Goal: Task Accomplishment & Management: Manage account settings

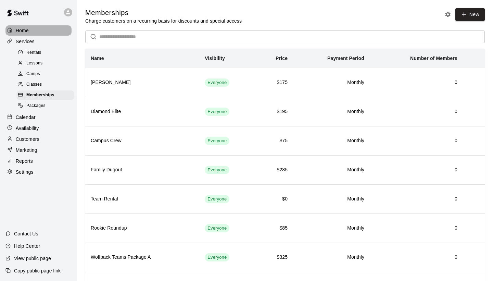
click at [33, 31] on div "Home" at bounding box center [38, 30] width 66 height 10
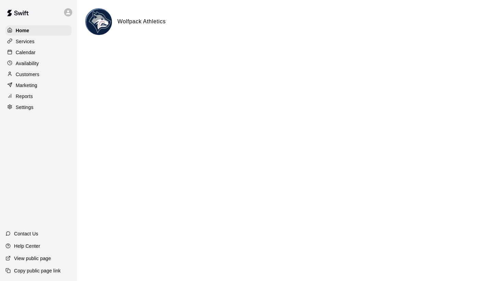
click at [73, 13] on div at bounding box center [70, 12] width 14 height 14
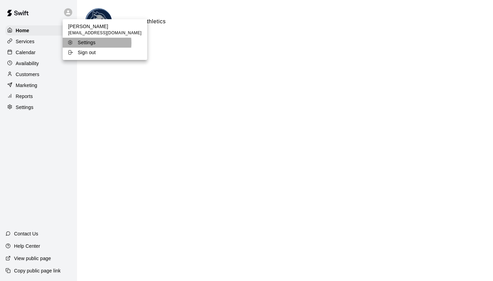
click at [85, 42] on p "Settings" at bounding box center [87, 42] width 18 height 7
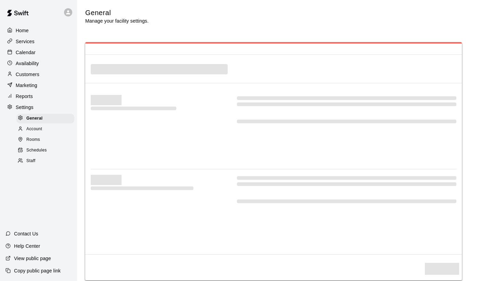
select select "**"
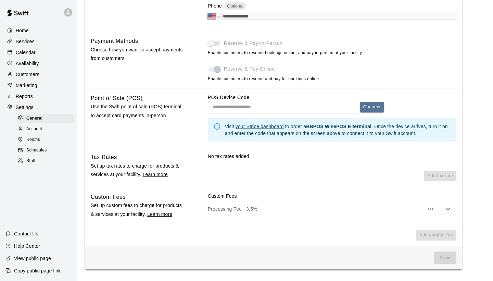
scroll to position [336, 0]
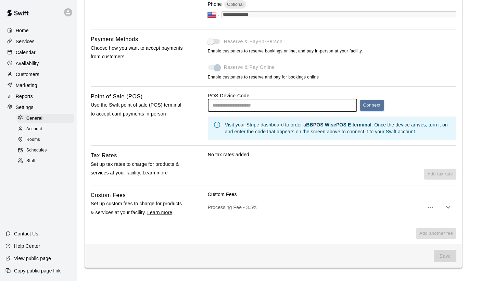
click at [240, 104] on input "text" at bounding box center [282, 105] width 149 height 13
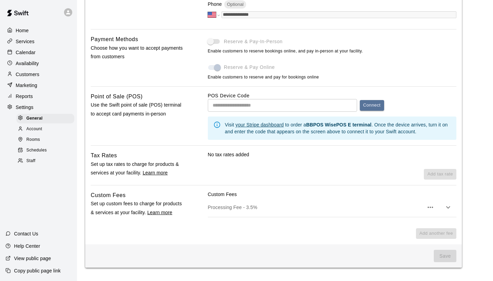
click at [169, 120] on div "Point of Sale (POS) Use the Swift point of sale (POS) terminal to accept card p…" at bounding box center [138, 116] width 95 height 48
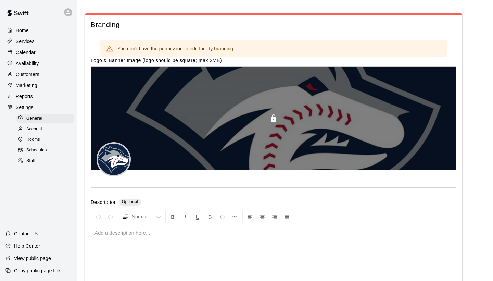
scroll to position [1613, 0]
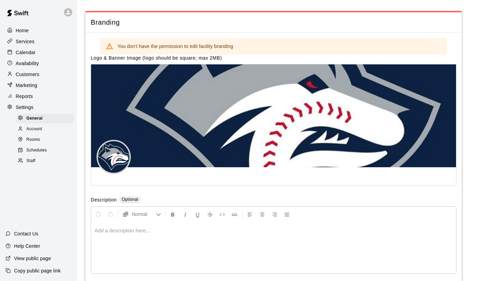
click at [146, 230] on div at bounding box center [273, 247] width 365 height 51
click at [177, 186] on div "You don't have the permission to edit facility branding Logo & Banner Image (lo…" at bounding box center [273, 165] width 376 height 265
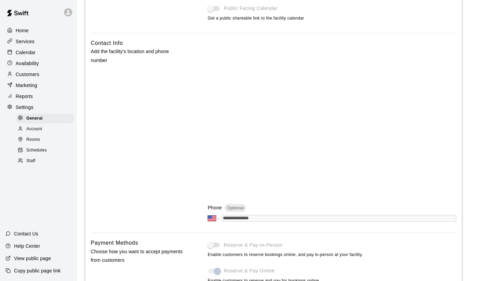
scroll to position [0, 0]
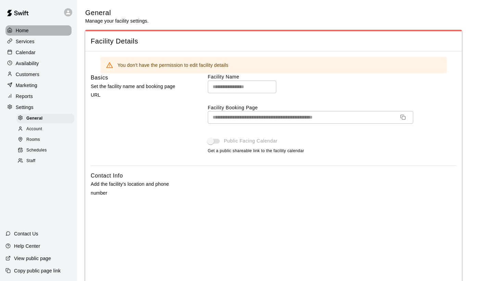
click at [32, 29] on div "Home" at bounding box center [38, 30] width 66 height 10
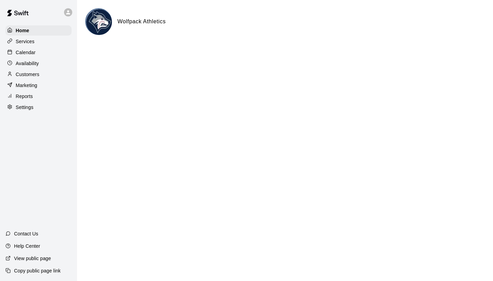
click at [32, 60] on p "Availability" at bounding box center [27, 63] width 23 height 7
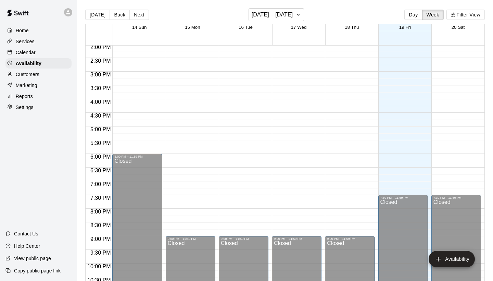
scroll to position [375, 0]
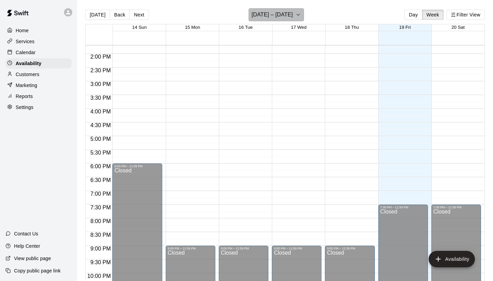
click at [303, 15] on button "[DATE] – [DATE]" at bounding box center [276, 14] width 56 height 13
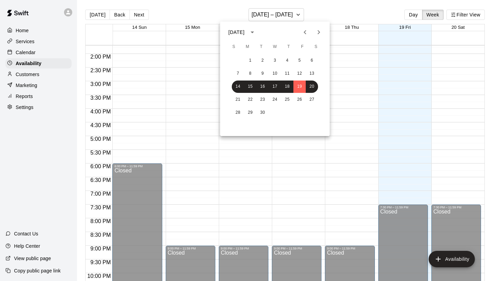
click at [318, 35] on icon "Next month" at bounding box center [318, 32] width 8 height 8
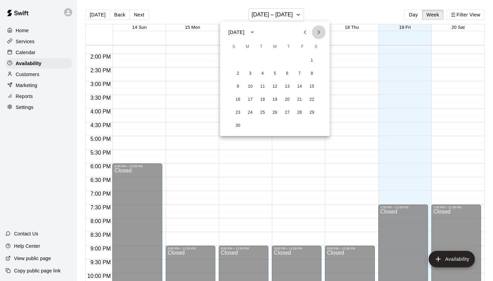
click at [318, 35] on icon "Next month" at bounding box center [318, 32] width 8 height 8
click at [239, 70] on button "4" at bounding box center [238, 73] width 12 height 12
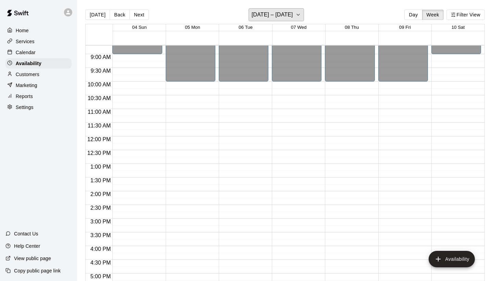
scroll to position [238, 0]
